Goal: Transaction & Acquisition: Purchase product/service

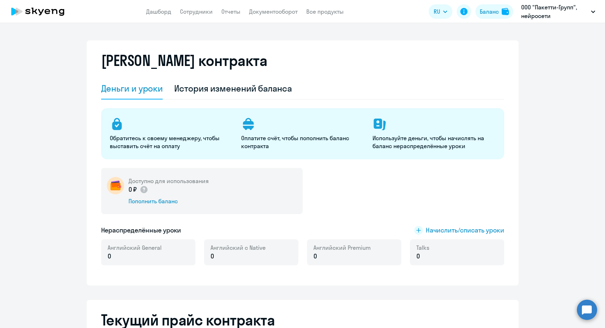
select select "english_adult_not_native_speaker"
click at [164, 203] on div "Пополнить баланс" at bounding box center [169, 201] width 80 height 8
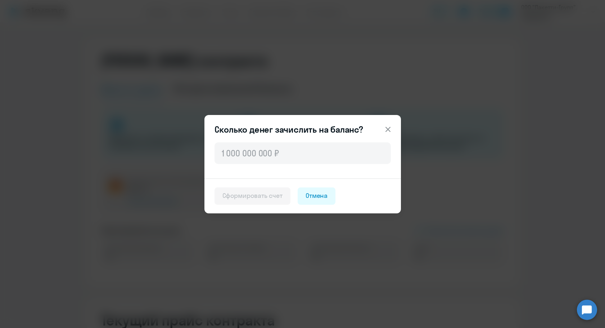
click at [285, 165] on div at bounding box center [303, 159] width 197 height 37
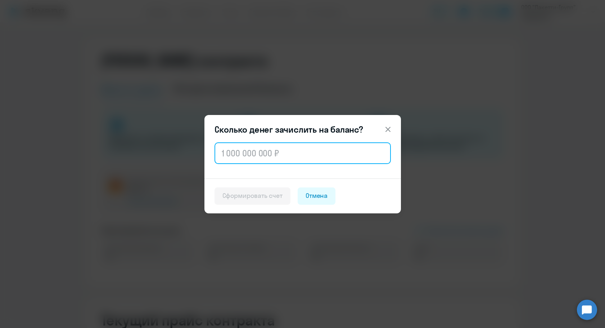
click at [284, 158] on input "text" at bounding box center [303, 153] width 176 height 22
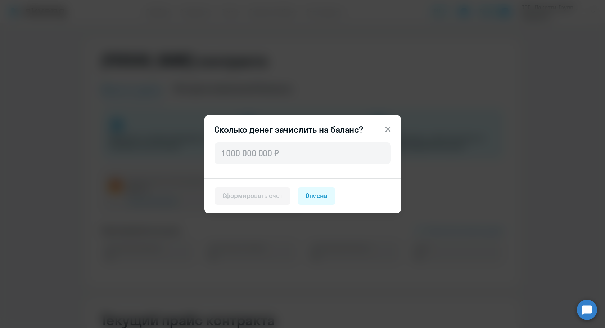
click at [398, 98] on div "Сколько денег зачислить на баланс? Сформировать счет Отмена" at bounding box center [303, 164] width 349 height 202
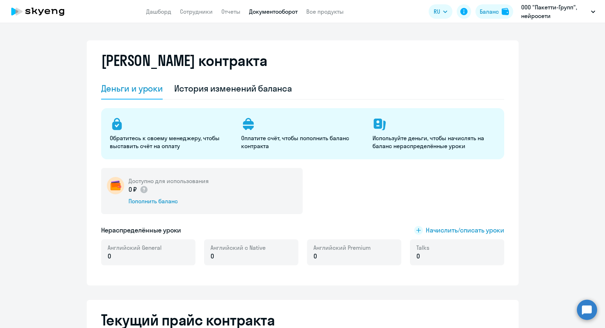
click at [281, 12] on link "Документооборот" at bounding box center [273, 11] width 49 height 7
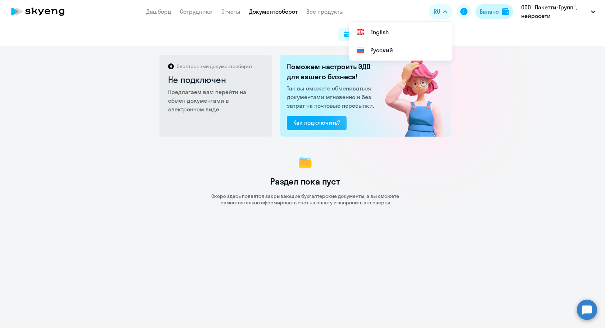
click at [488, 14] on div "Баланс" at bounding box center [489, 11] width 19 height 9
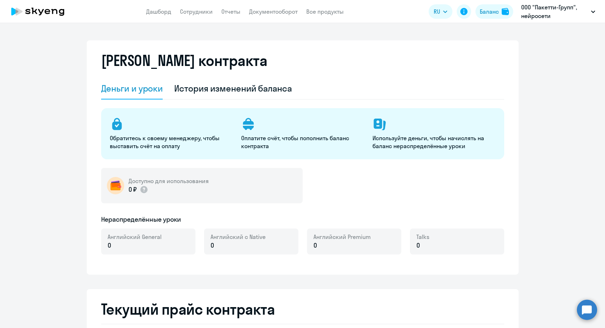
select select "english_adult_not_native_speaker"
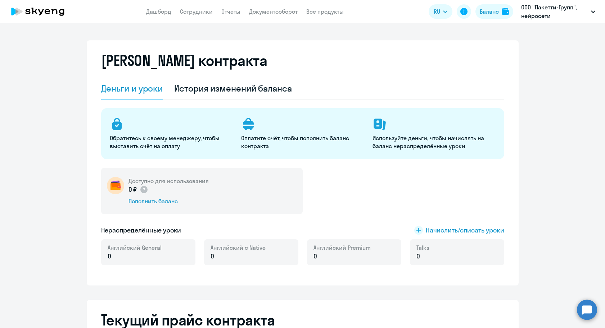
click at [152, 196] on div "0 ₽ Пополнить баланс" at bounding box center [169, 195] width 80 height 20
click at [151, 202] on div "Пополнить баланс" at bounding box center [169, 201] width 80 height 8
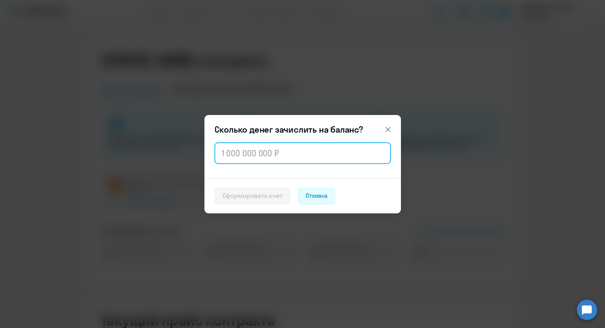
click at [253, 149] on input "text" at bounding box center [303, 153] width 176 height 22
type input "25 000"
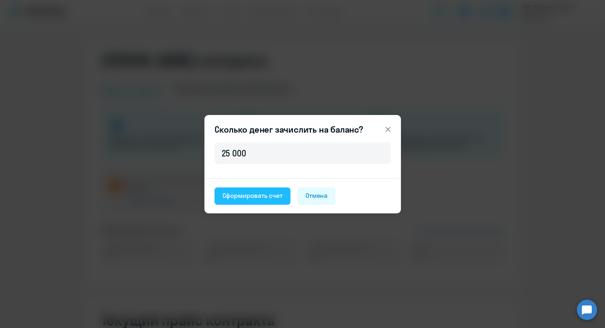
click at [243, 200] on div "Сформировать счет" at bounding box center [253, 195] width 60 height 9
